Goal: Task Accomplishment & Management: Manage account settings

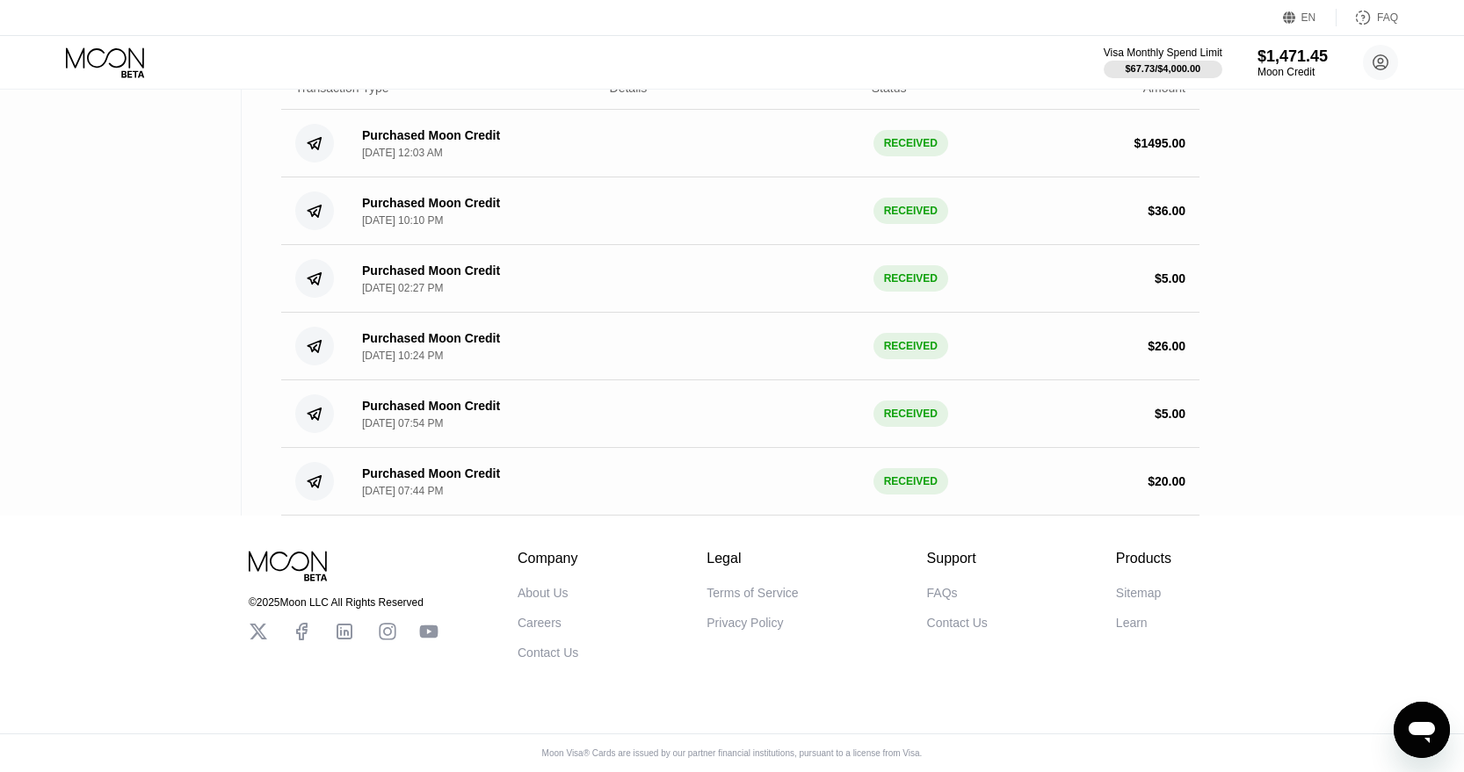
scroll to position [572, 0]
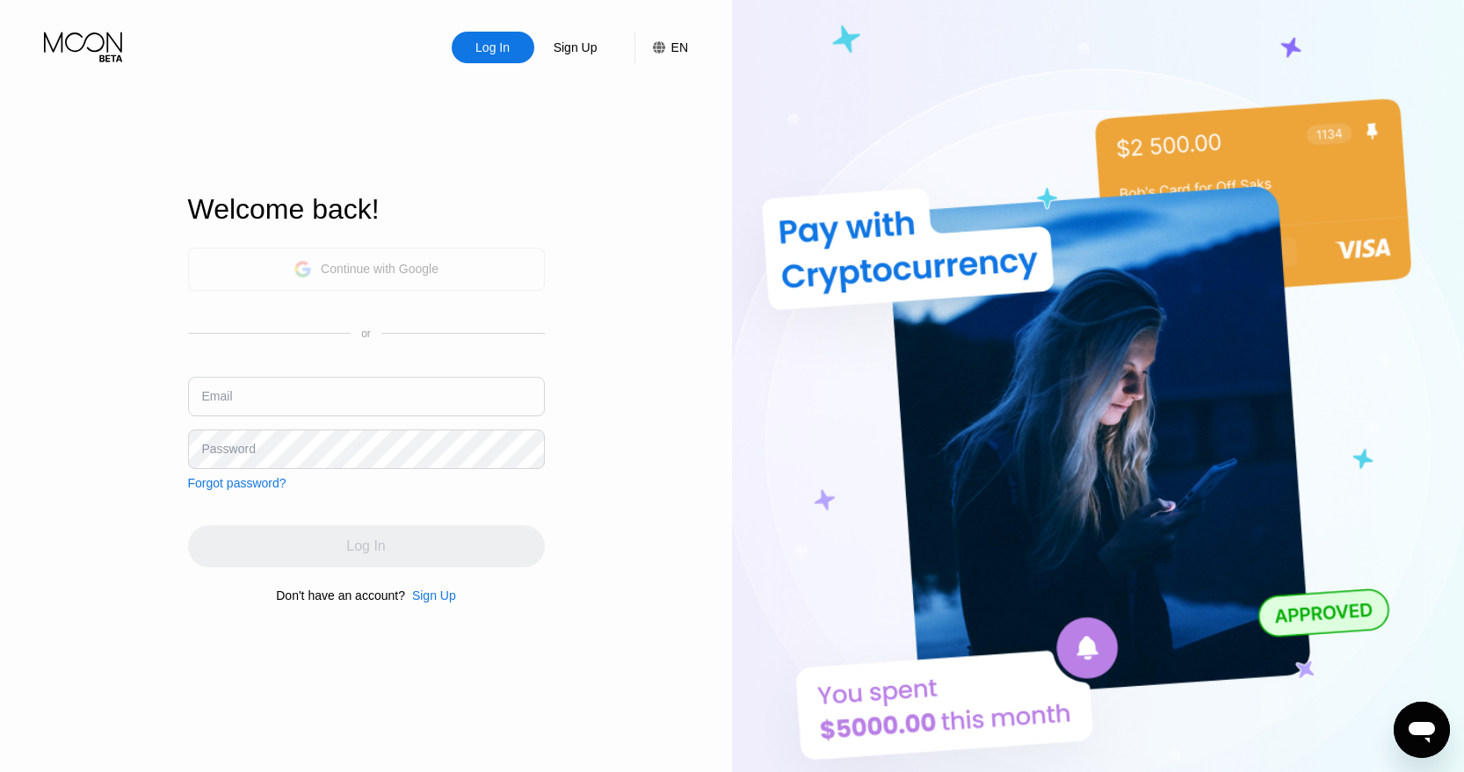
click at [441, 277] on div "Continue with Google" at bounding box center [366, 269] width 357 height 43
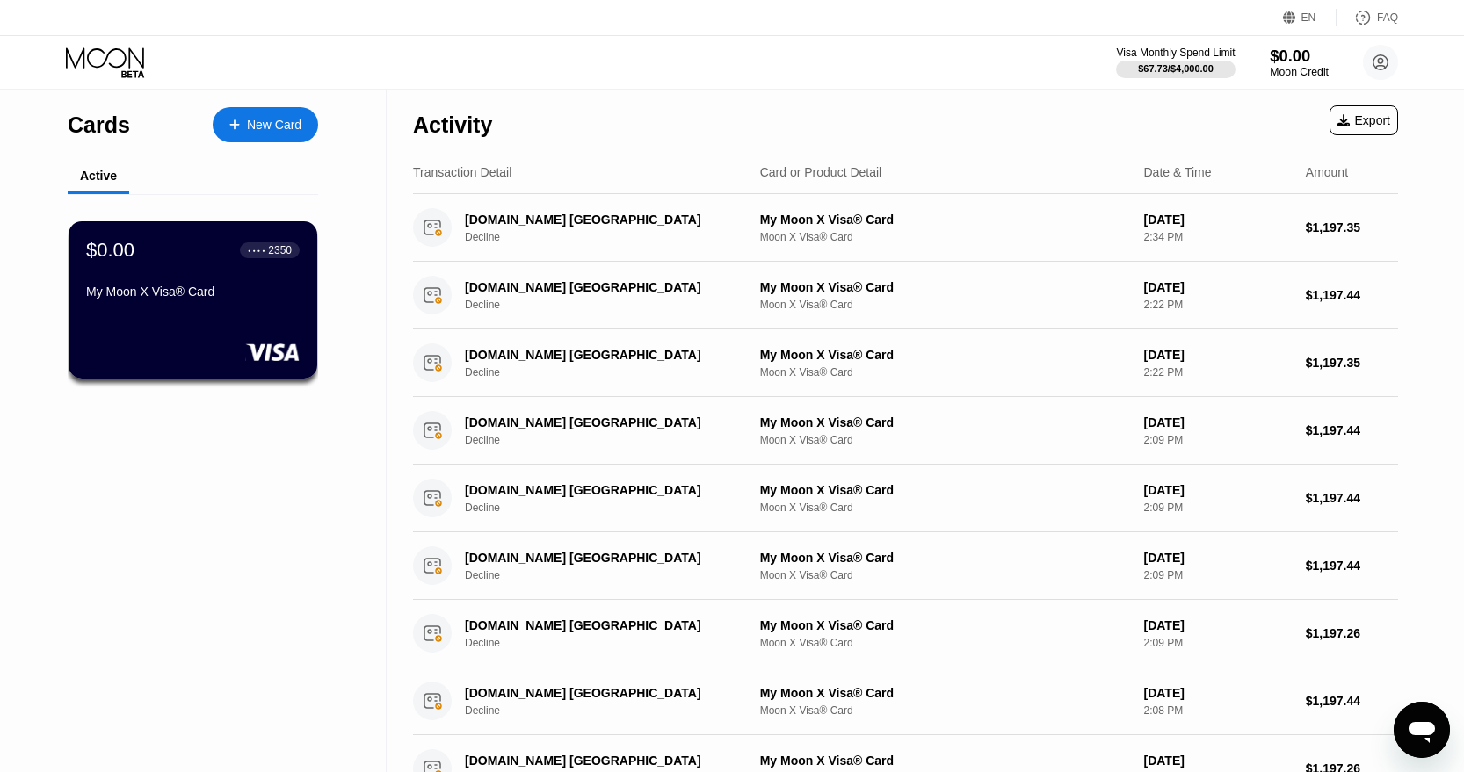
click at [1295, 65] on div "$0.00" at bounding box center [1299, 56] width 59 height 18
